Goal: Find specific page/section: Find specific page/section

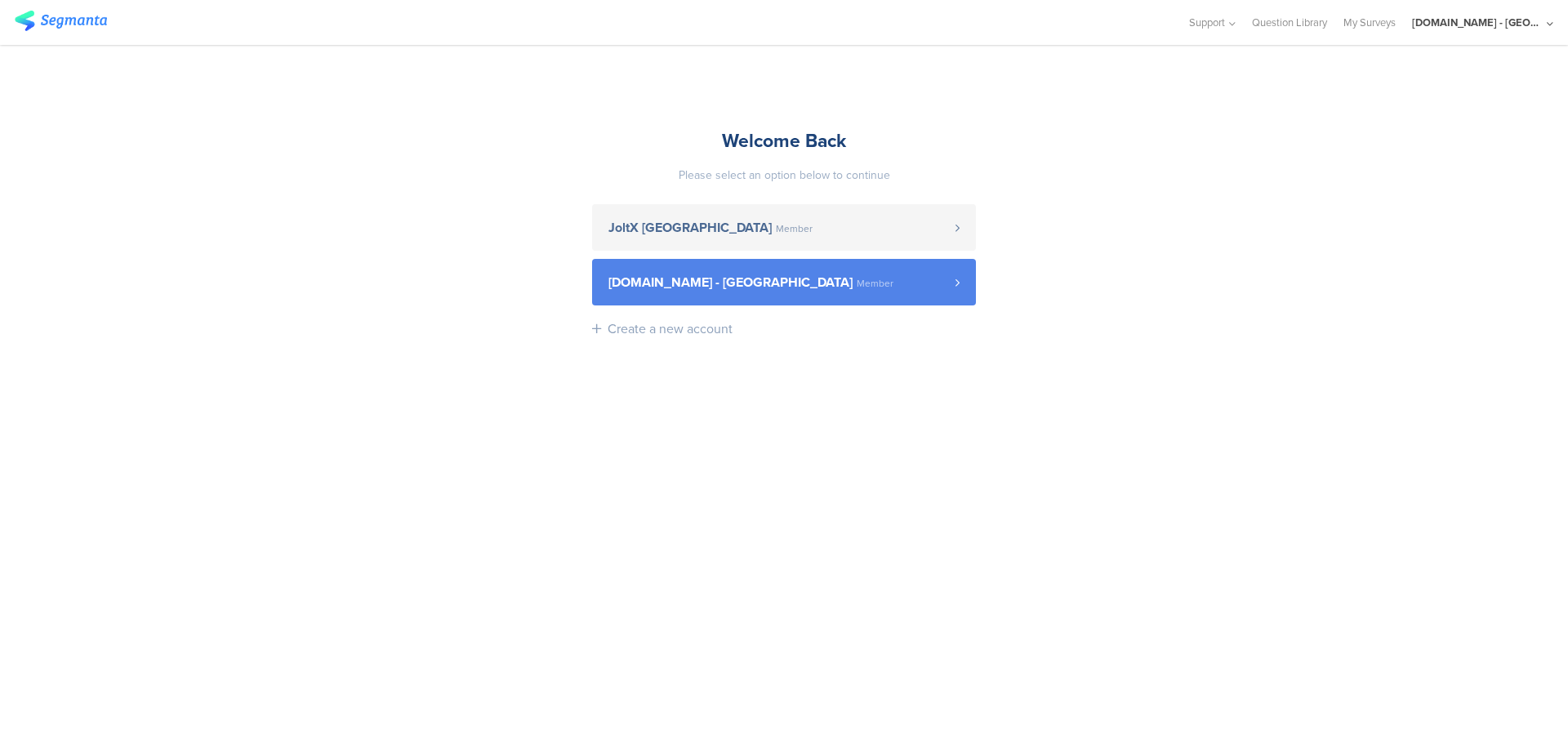
click at [918, 287] on span "[DOMAIN_NAME] - [GEOGRAPHIC_DATA] Member" at bounding box center [781, 282] width 347 height 13
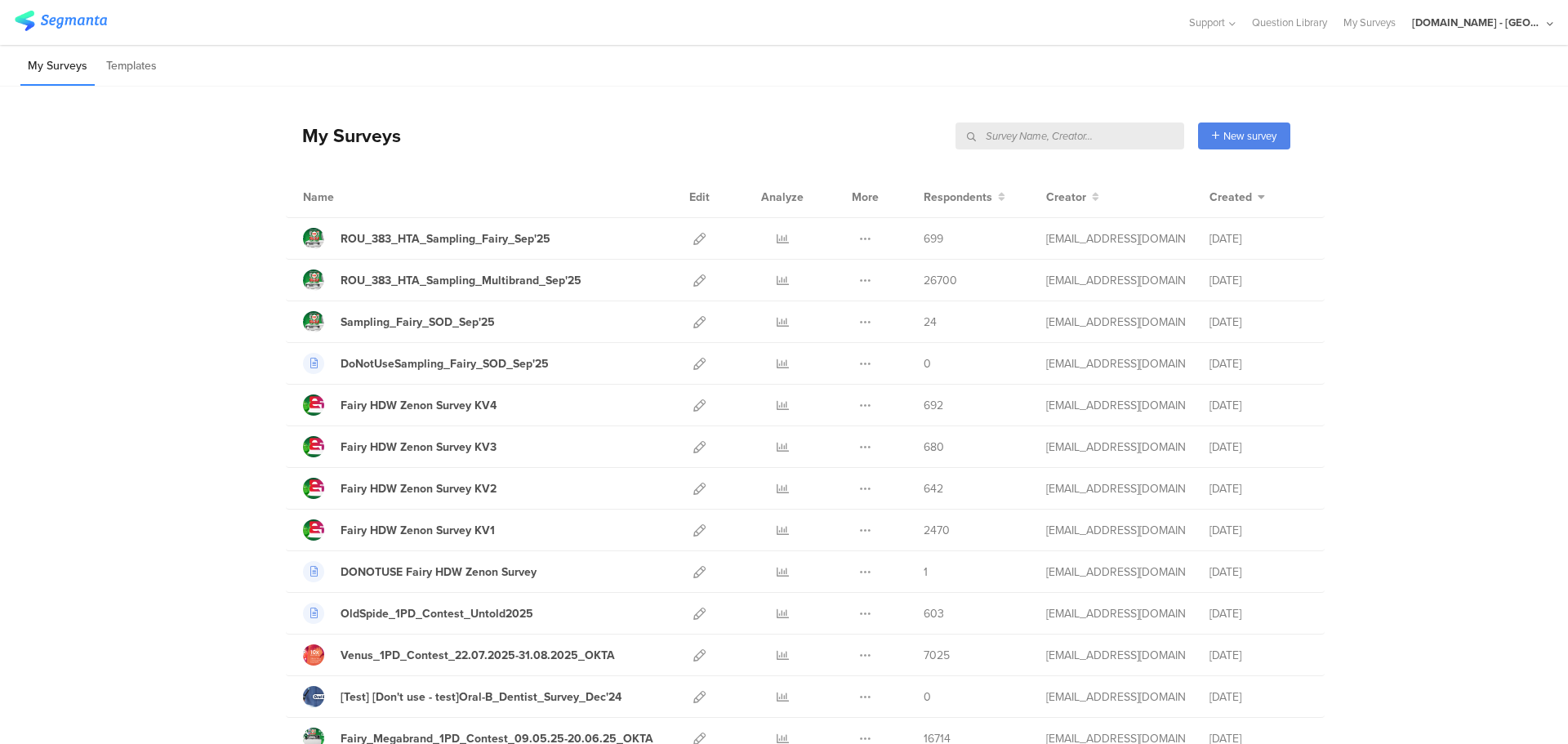
click at [1096, 139] on input "text" at bounding box center [1070, 135] width 229 height 27
type input "corporate"
